Goal: Task Accomplishment & Management: Use online tool/utility

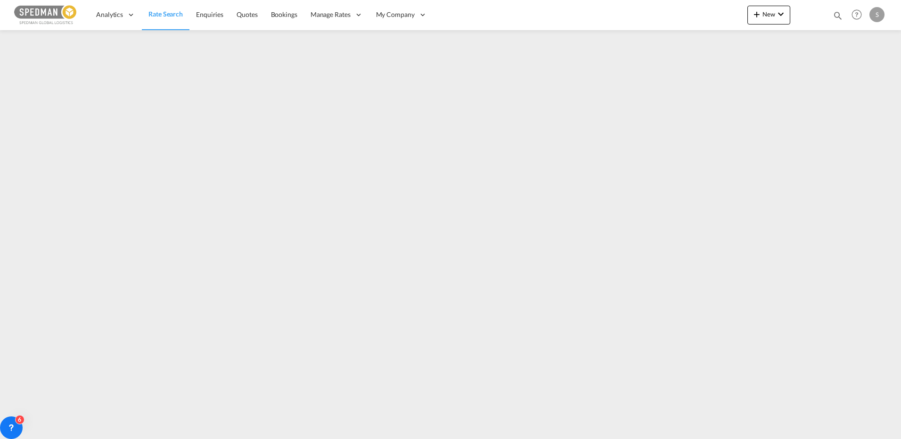
click at [178, 16] on span "Rate Search" at bounding box center [166, 14] width 34 height 8
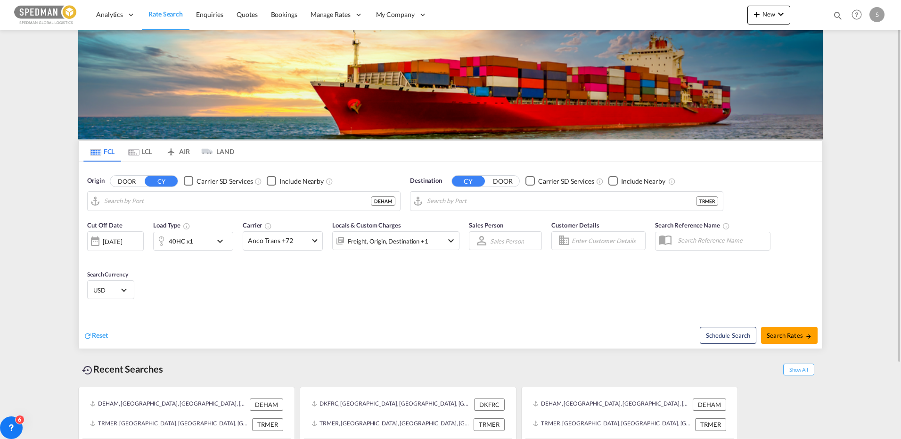
type input "[GEOGRAPHIC_DATA], [GEOGRAPHIC_DATA]"
type input "Mersin, TRMER"
click at [189, 202] on input "[GEOGRAPHIC_DATA], [GEOGRAPHIC_DATA]" at bounding box center [249, 201] width 291 height 14
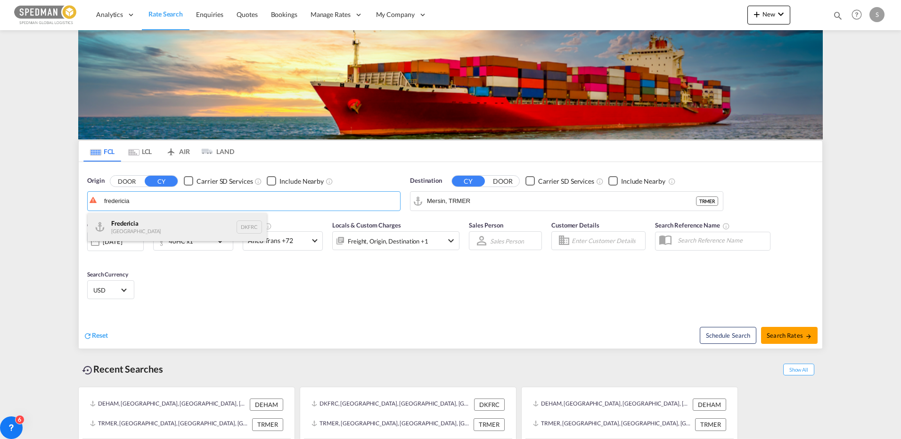
click at [138, 227] on div "Fredericia [GEOGRAPHIC_DATA] DKFRC" at bounding box center [177, 227] width 179 height 28
type input "[GEOGRAPHIC_DATA], DKFRC"
click at [776, 333] on span "Search Rates" at bounding box center [789, 336] width 45 height 8
type input "DKFRC to TRMER / [DATE]"
